Goal: Task Accomplishment & Management: Use online tool/utility

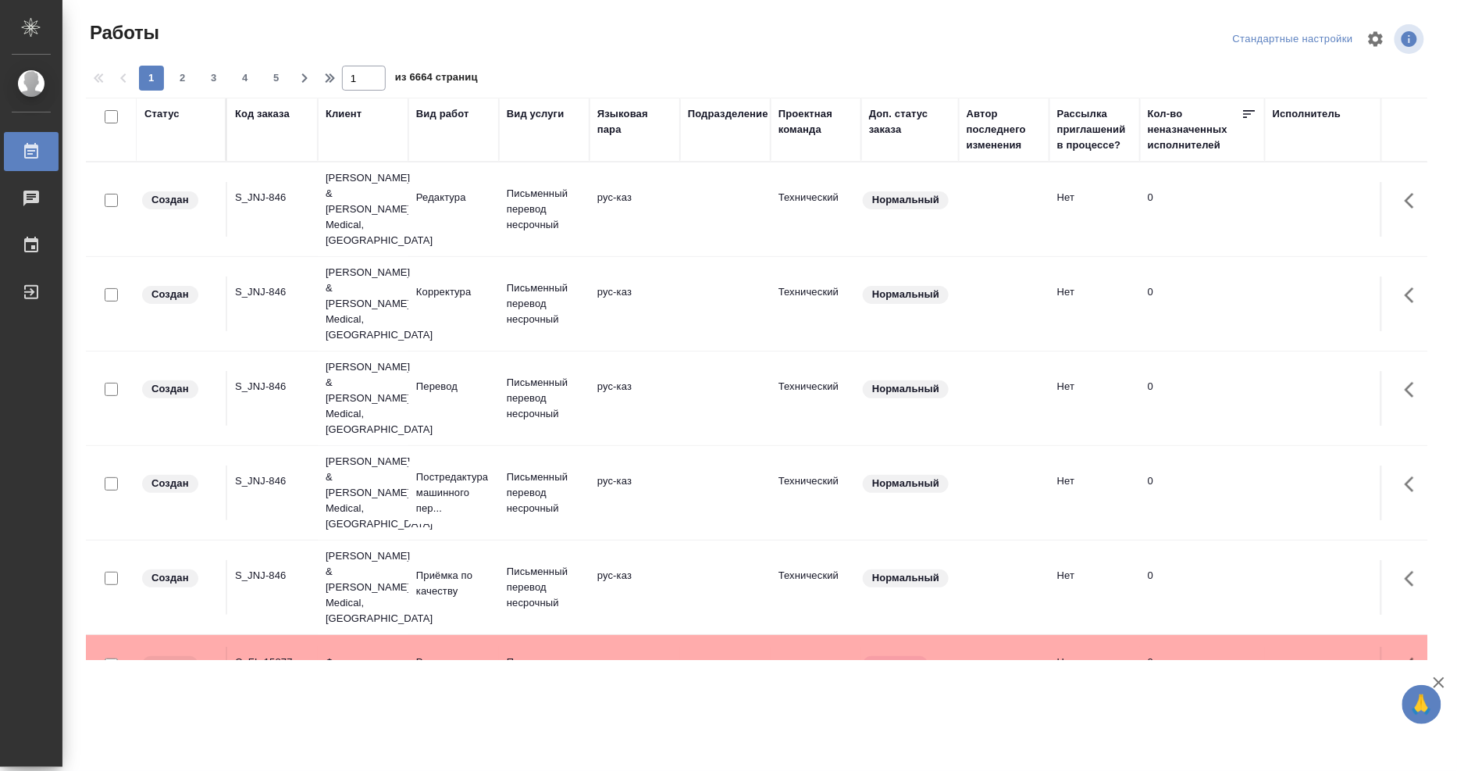
click at [1298, 115] on div "Исполнитель" at bounding box center [1307, 114] width 69 height 16
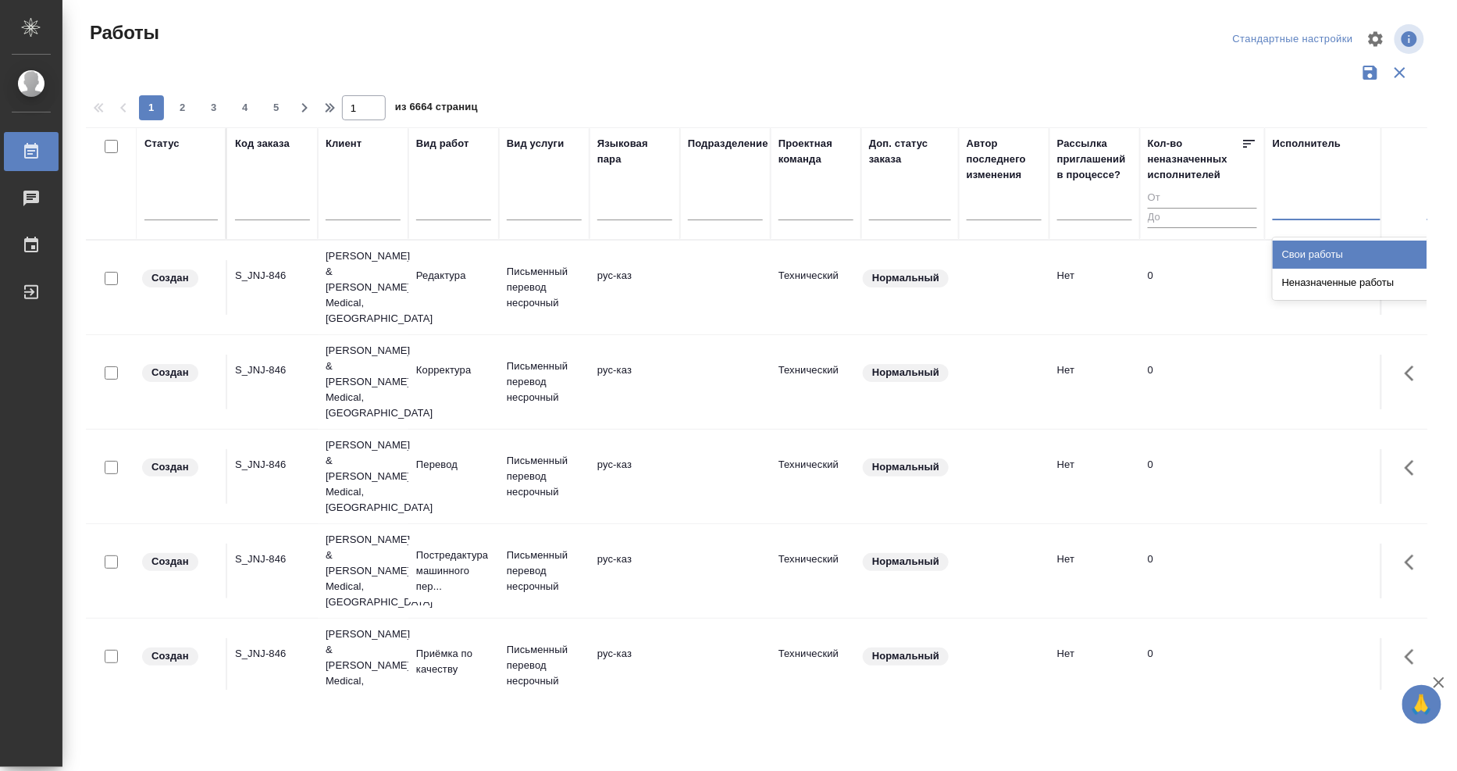
click at [1299, 201] on div at bounding box center [1374, 204] width 203 height 23
click at [1306, 251] on div "Свои работы" at bounding box center [1390, 255] width 234 height 28
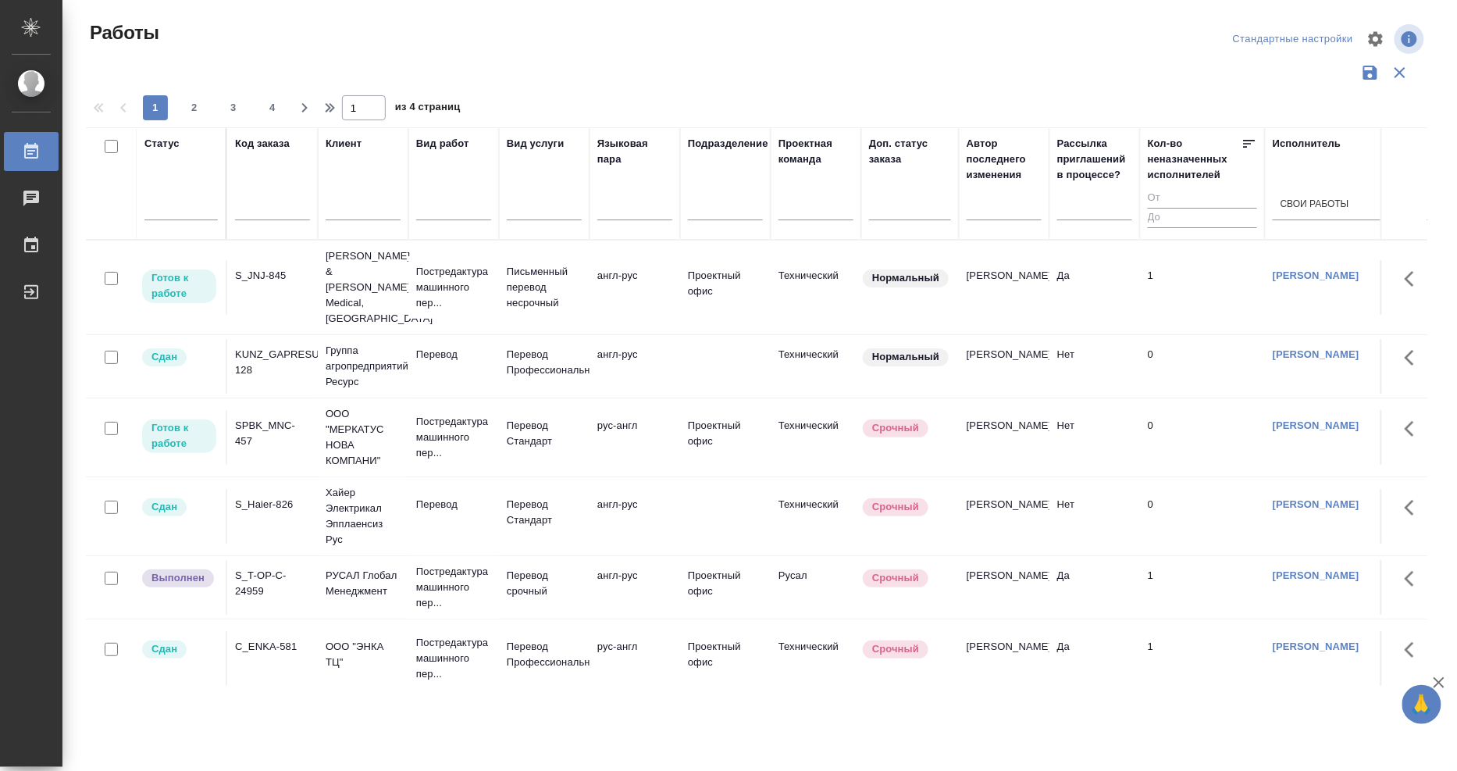
click at [283, 268] on div "S_JNJ-845" at bounding box center [272, 276] width 75 height 16
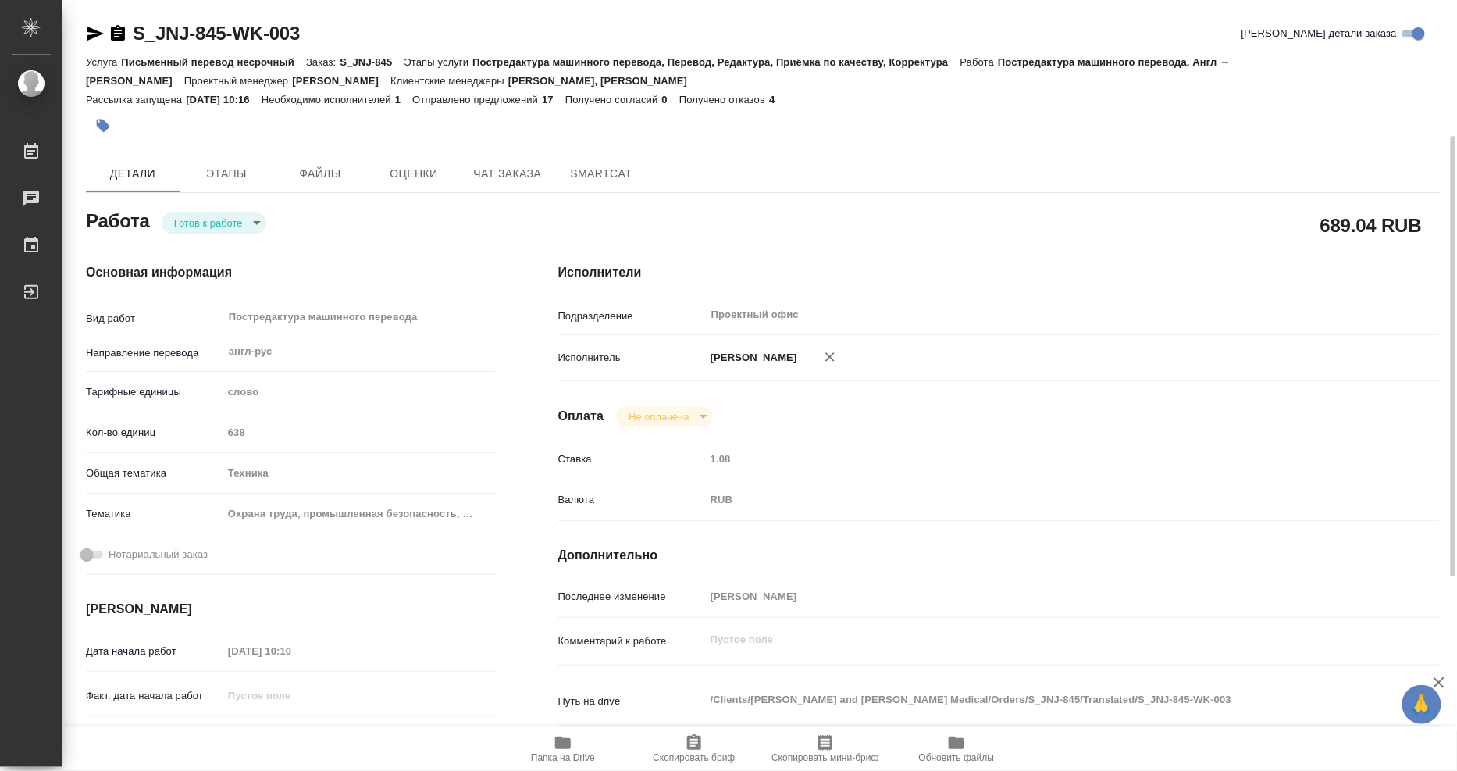
scroll to position [260, 0]
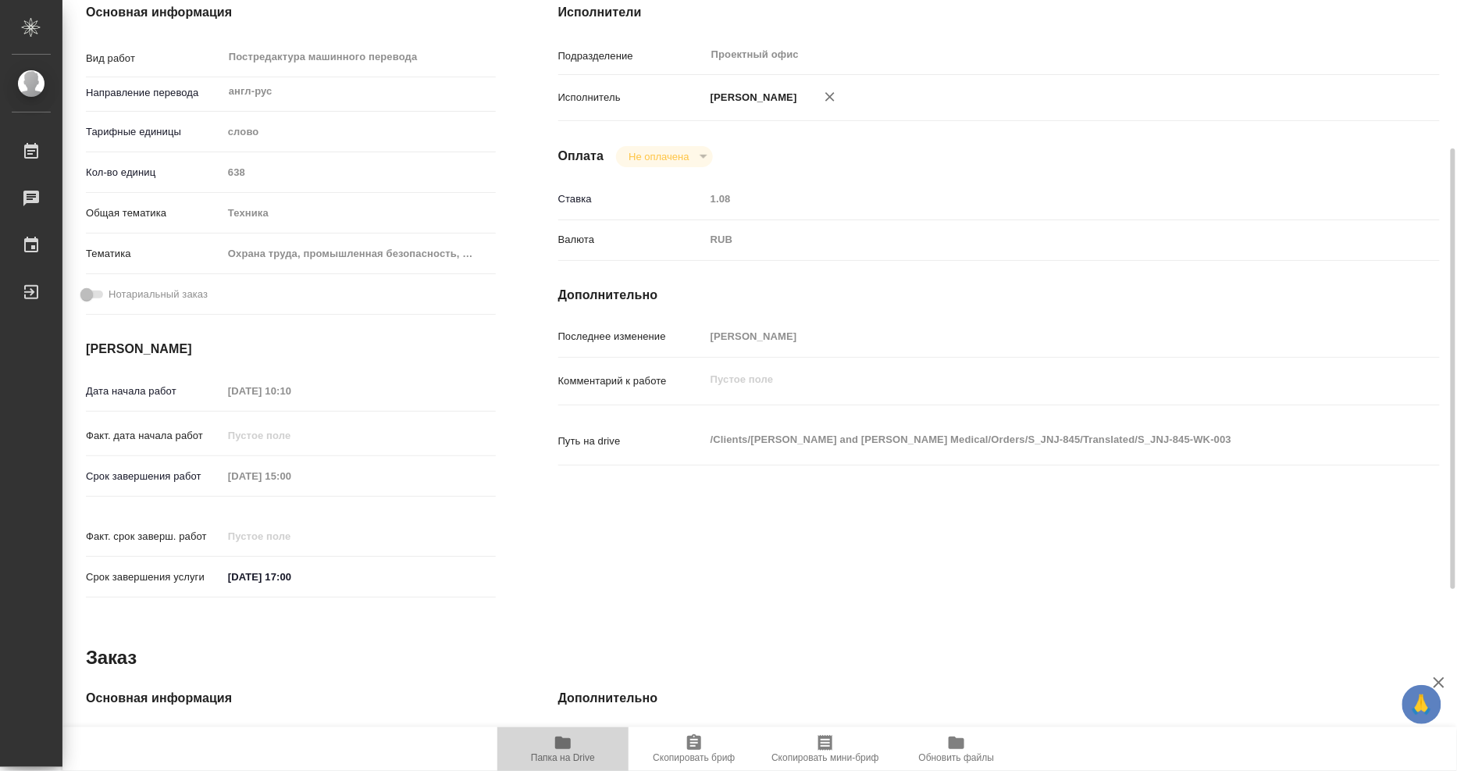
click at [557, 745] on icon "button" at bounding box center [563, 742] width 16 height 12
